Goal: Connect with others: Connect with others

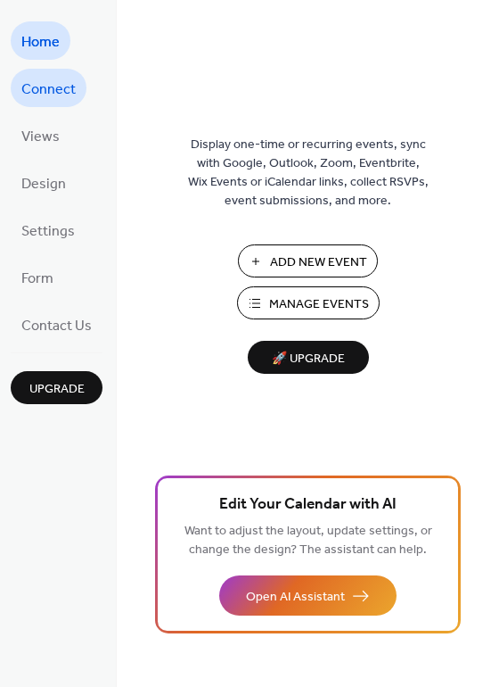
click at [69, 92] on span "Connect" at bounding box center [48, 90] width 54 height 28
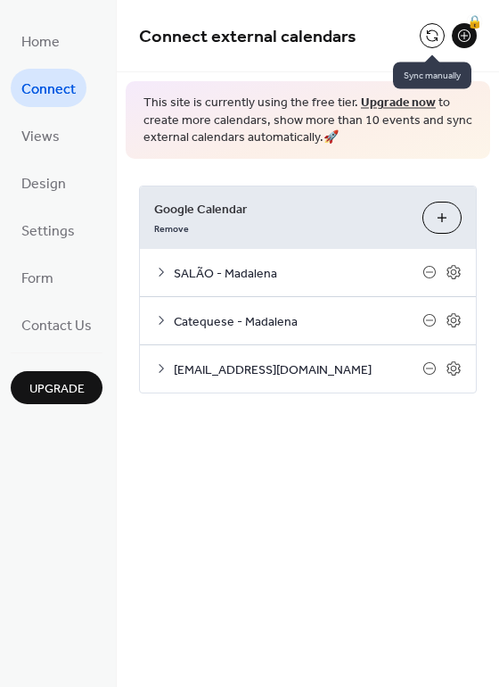
click at [431, 38] on button at bounding box center [432, 35] width 25 height 25
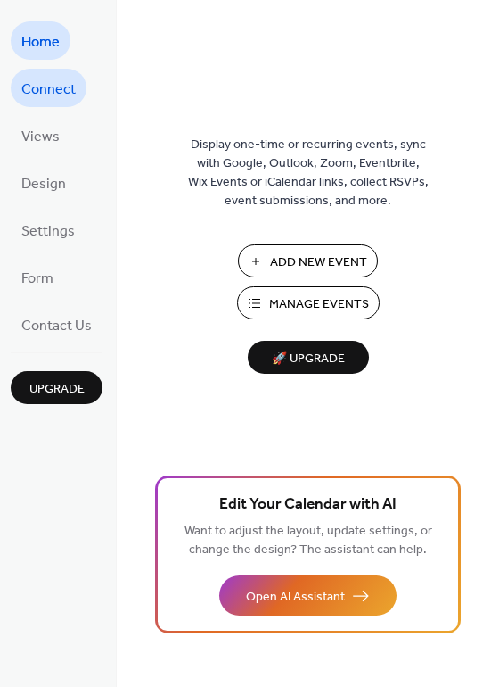
click at [61, 79] on span "Connect" at bounding box center [48, 90] width 54 height 28
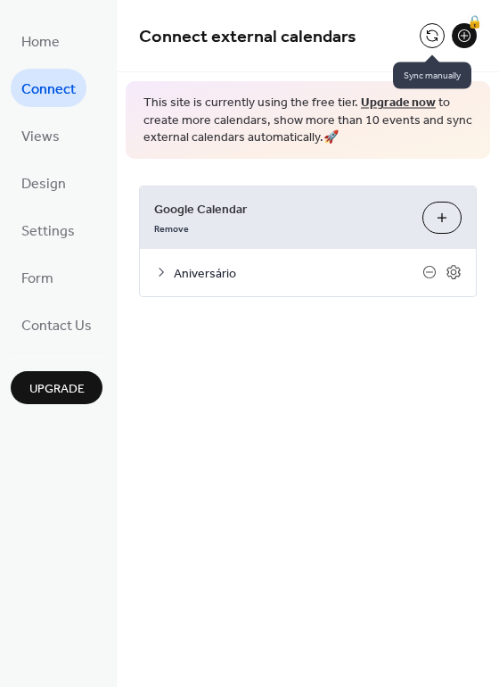
click at [426, 34] on button at bounding box center [432, 35] width 25 height 25
click at [437, 35] on button at bounding box center [432, 35] width 25 height 25
